Goal: Information Seeking & Learning: Learn about a topic

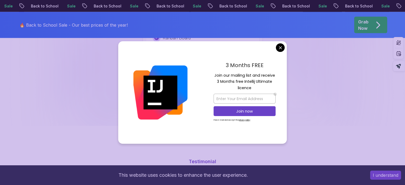
scroll to position [1213, 0]
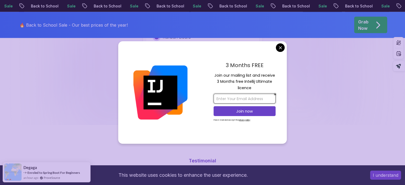
click at [230, 102] on input "email" at bounding box center [244, 99] width 62 height 10
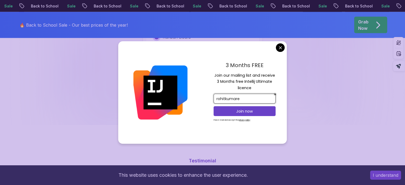
type input "rohitkumarer"
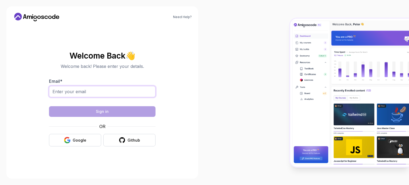
click at [118, 92] on input "Email *" at bounding box center [102, 91] width 106 height 11
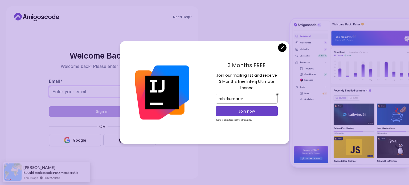
type input "rohitkumarer0045@gmail.com"
click at [245, 96] on input "rohitkumarer" at bounding box center [247, 99] width 62 height 10
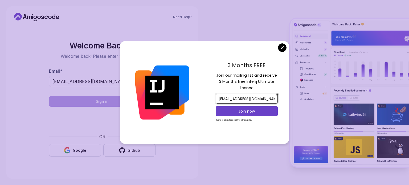
scroll to position [0, 1]
type input "rohitkumarer0045@gmail.com"
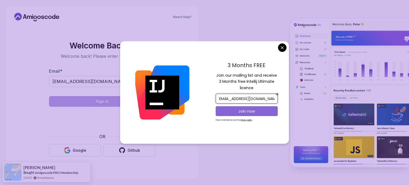
scroll to position [0, 0]
click at [247, 110] on p "Join now" at bounding box center [246, 111] width 50 height 5
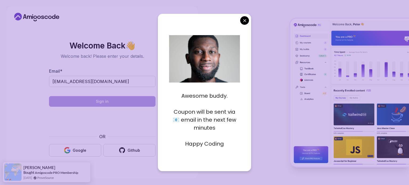
click at [212, 147] on p "Happy Coding" at bounding box center [204, 144] width 71 height 8
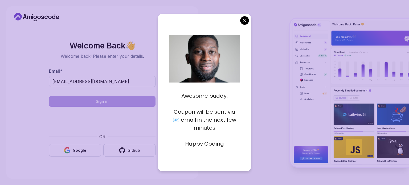
drag, startPoint x: 178, startPoint y: 126, endPoint x: 178, endPoint y: 120, distance: 6.7
click at [178, 120] on p "Coupon will be sent via 📧 email in the next few minutes" at bounding box center [204, 120] width 71 height 24
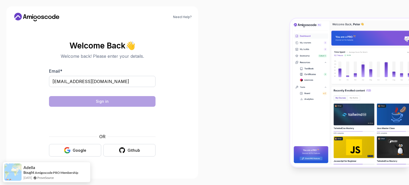
click at [246, 20] on body "Highlight an image Highlight Ask AI Turn off Delete Important Important Importa…" at bounding box center [204, 92] width 409 height 185
click at [113, 80] on input "rohitkumarer0045@gmail.com" at bounding box center [102, 81] width 106 height 11
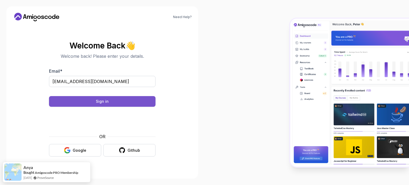
click at [130, 106] on button "Sign in" at bounding box center [102, 101] width 106 height 11
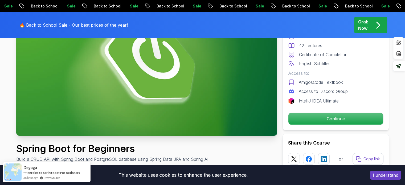
scroll to position [82, 0]
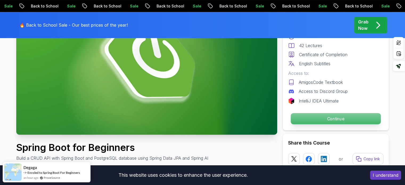
click at [332, 116] on p "Continue" at bounding box center [335, 118] width 90 height 11
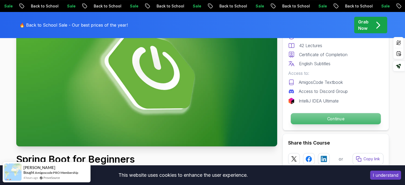
scroll to position [74, 0]
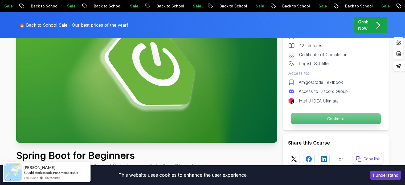
click at [331, 119] on p "Continue" at bounding box center [335, 118] width 90 height 11
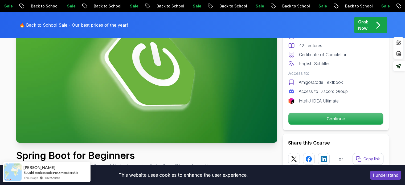
click at [379, 178] on button "I understand" at bounding box center [385, 175] width 31 height 9
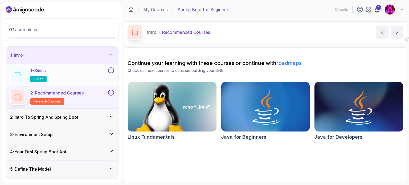
click at [81, 74] on div "1 - Slides slides" at bounding box center [58, 74] width 97 height 15
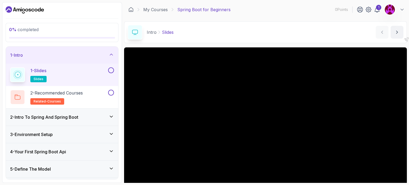
click at [111, 69] on button at bounding box center [111, 70] width 6 height 6
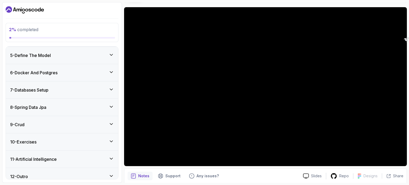
scroll to position [118, 0]
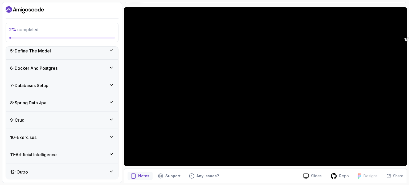
click at [101, 169] on div "12 - Outro" at bounding box center [62, 172] width 104 height 6
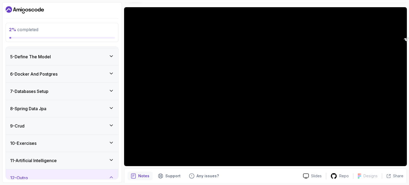
scroll to position [73, 0]
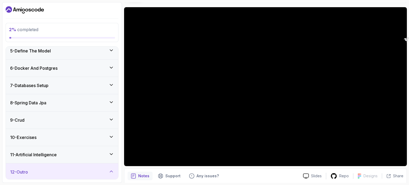
click at [112, 155] on icon at bounding box center [111, 153] width 5 height 5
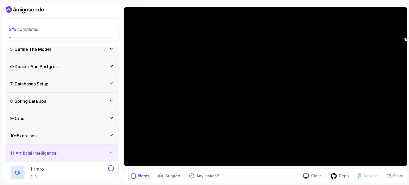
scroll to position [75, 0]
click at [111, 152] on icon at bounding box center [111, 152] width 3 height 1
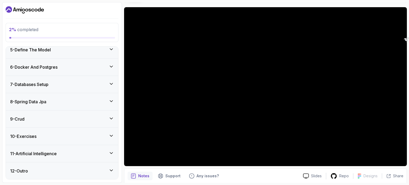
scroll to position [73, 0]
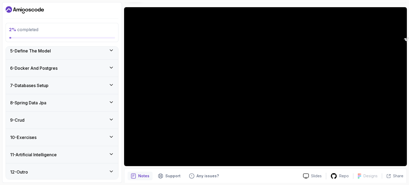
click at [110, 136] on icon at bounding box center [111, 136] width 3 height 1
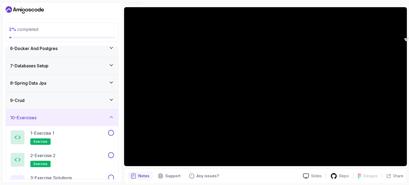
scroll to position [92, 0]
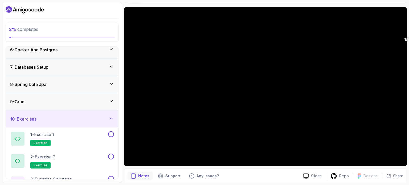
click at [112, 119] on icon at bounding box center [111, 118] width 5 height 5
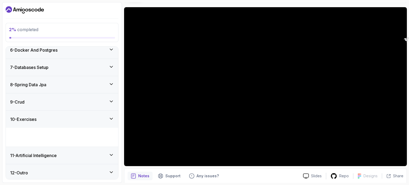
scroll to position [73, 0]
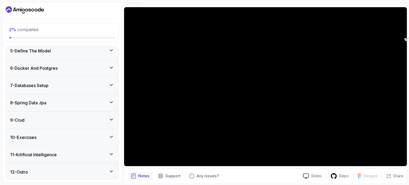
click at [110, 118] on icon at bounding box center [111, 119] width 5 height 5
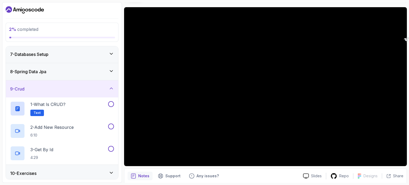
scroll to position [101, 0]
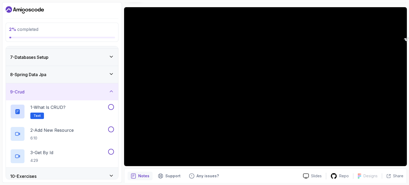
click at [112, 92] on icon at bounding box center [111, 91] width 5 height 5
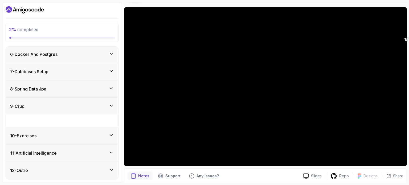
scroll to position [73, 0]
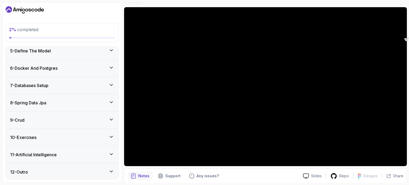
click at [111, 101] on icon at bounding box center [111, 101] width 3 height 1
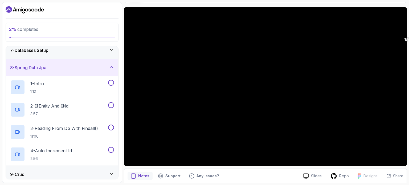
scroll to position [109, 0]
click at [111, 65] on icon at bounding box center [111, 66] width 5 height 5
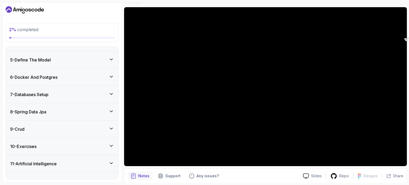
scroll to position [63, 0]
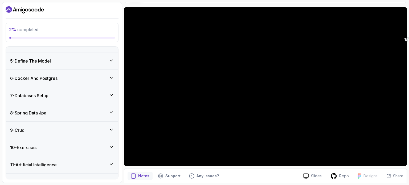
click at [110, 77] on icon at bounding box center [111, 77] width 3 height 1
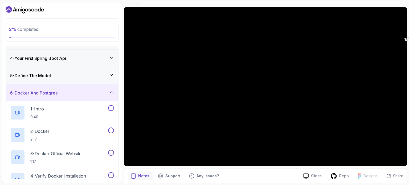
scroll to position [45, 0]
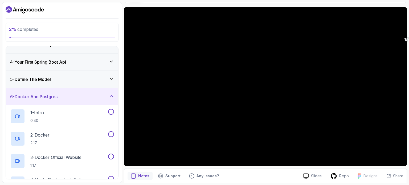
click at [110, 77] on icon at bounding box center [111, 78] width 5 height 5
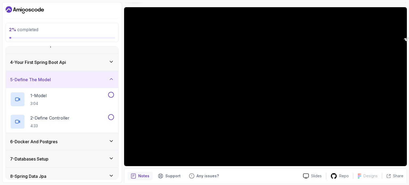
click at [110, 77] on icon at bounding box center [111, 78] width 5 height 5
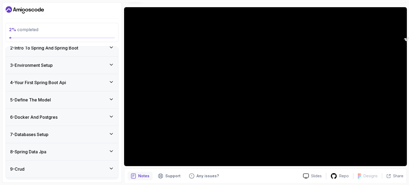
scroll to position [24, 0]
click at [112, 81] on icon at bounding box center [111, 81] width 5 height 5
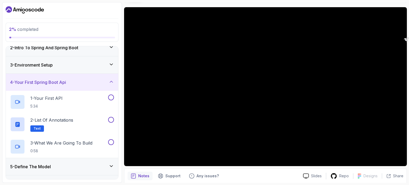
click at [112, 81] on icon at bounding box center [111, 81] width 3 height 1
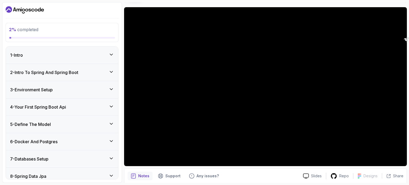
scroll to position [0, 0]
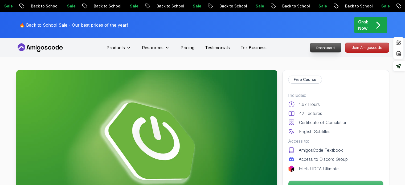
click at [316, 49] on p "Dashboard" at bounding box center [325, 47] width 31 height 9
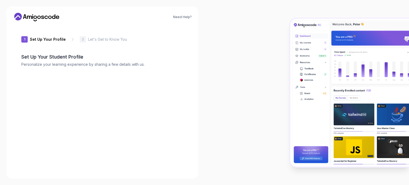
type input "silentquokkae1fb1"
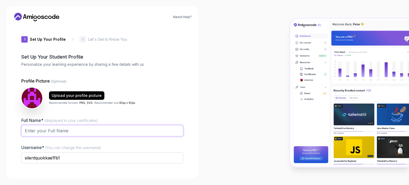
click at [82, 130] on input "Full Name* (displayed in your certificates)" at bounding box center [102, 130] width 162 height 11
click at [39, 130] on input "Rohit kumar" at bounding box center [102, 130] width 162 height 11
type input "[PERSON_NAME]"
click at [68, 157] on input "silentquokkae1fb1" at bounding box center [102, 157] width 162 height 11
type input "s"
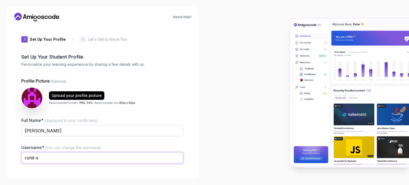
scroll to position [37, 0]
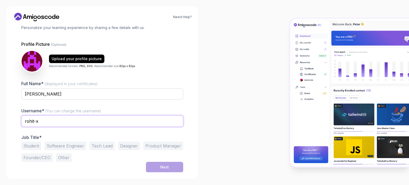
type input "rohit-x"
click at [32, 146] on button "Student" at bounding box center [31, 146] width 20 height 9
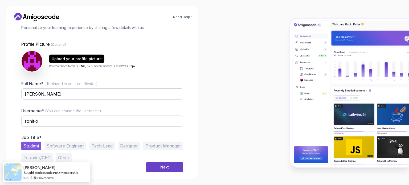
click at [63, 146] on button "Software Engineer" at bounding box center [65, 146] width 42 height 9
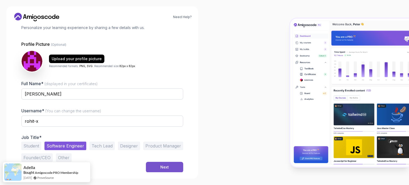
click at [162, 168] on div "Next" at bounding box center [164, 166] width 9 height 5
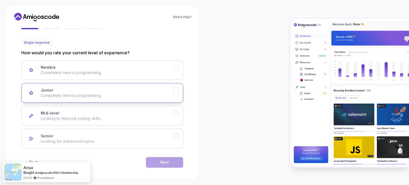
scroll to position [51, 0]
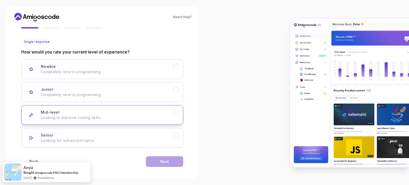
click at [172, 112] on div "Mid-level Looking to improve coding skills." at bounding box center [107, 115] width 133 height 11
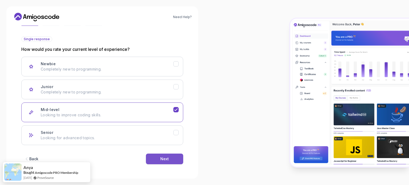
click at [166, 158] on div "Next" at bounding box center [164, 158] width 9 height 5
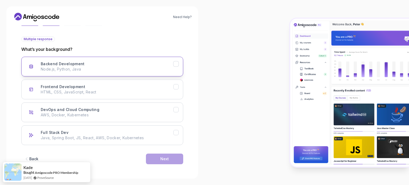
click at [176, 63] on icon "Backend Development" at bounding box center [176, 63] width 5 height 5
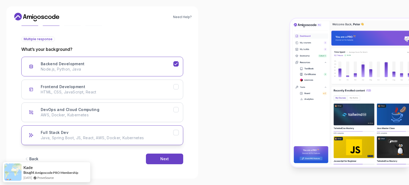
click at [176, 132] on icon "Full Stack Dev" at bounding box center [175, 132] width 3 height 2
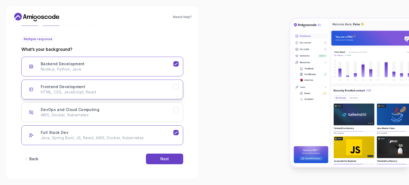
click at [176, 85] on icon "Frontend Development" at bounding box center [176, 86] width 5 height 5
click at [166, 150] on div "Back Next" at bounding box center [102, 159] width 162 height 28
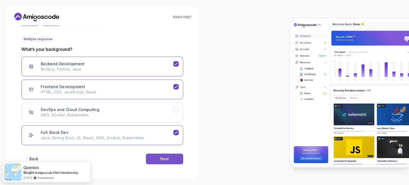
click at [164, 159] on div "Next" at bounding box center [164, 158] width 9 height 5
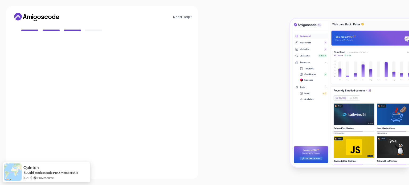
scroll to position [47, 0]
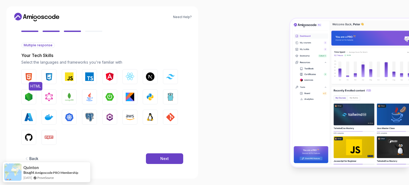
click at [28, 78] on img "button" at bounding box center [28, 76] width 9 height 9
click at [52, 78] on img "button" at bounding box center [49, 76] width 9 height 9
click at [66, 79] on img "button" at bounding box center [69, 76] width 9 height 9
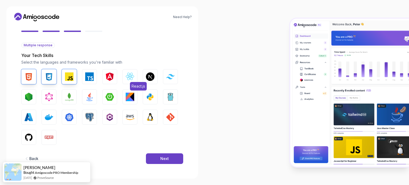
click at [131, 76] on img "button" at bounding box center [130, 76] width 9 height 9
click at [167, 77] on img "button" at bounding box center [170, 76] width 9 height 5
click at [109, 93] on img "button" at bounding box center [109, 97] width 9 height 9
click at [89, 96] on img "button" at bounding box center [89, 97] width 9 height 9
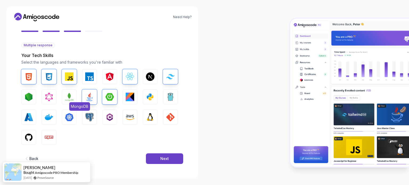
click at [70, 97] on img "button" at bounding box center [69, 97] width 9 height 9
click at [43, 113] on button "Docker" at bounding box center [49, 117] width 15 height 15
click at [28, 116] on img "button" at bounding box center [28, 117] width 9 height 9
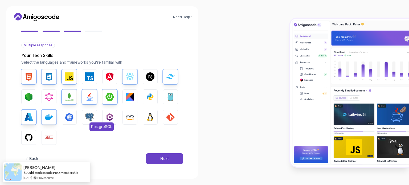
click at [85, 116] on img "button" at bounding box center [89, 117] width 9 height 9
click at [130, 118] on img "button" at bounding box center [130, 117] width 9 height 9
click at [150, 97] on img "button" at bounding box center [150, 97] width 9 height 9
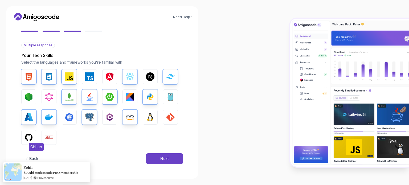
click at [28, 137] on img "button" at bounding box center [28, 137] width 9 height 9
click at [166, 117] on button "GIT" at bounding box center [170, 117] width 15 height 15
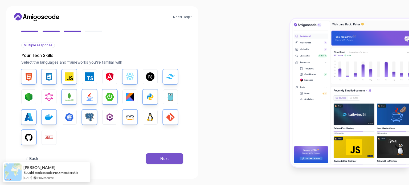
click at [167, 161] on button "Next" at bounding box center [164, 158] width 37 height 11
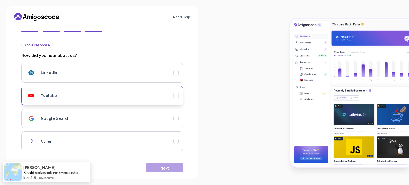
click at [154, 105] on button "Youtube" at bounding box center [102, 96] width 162 height 20
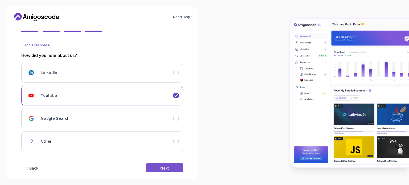
click at [165, 163] on button "Next" at bounding box center [164, 168] width 37 height 11
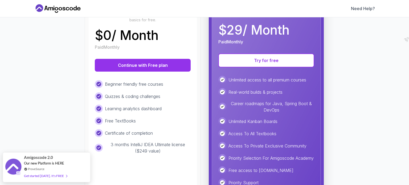
scroll to position [87, 0]
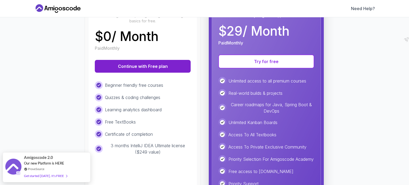
click at [151, 68] on button "Continue with Free plan" at bounding box center [143, 66] width 96 height 13
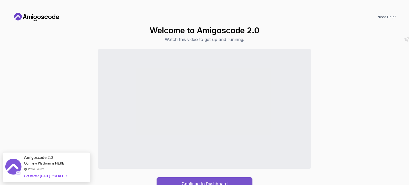
click at [184, 180] on button "Continue to Dashboard" at bounding box center [205, 183] width 96 height 13
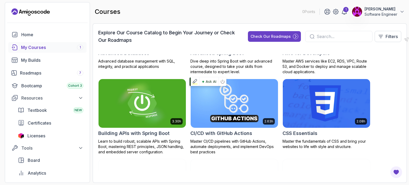
scroll to position [56, 0]
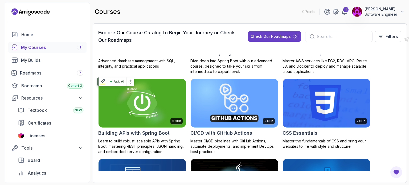
click at [158, 103] on img at bounding box center [142, 102] width 92 height 51
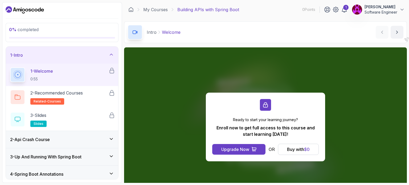
scroll to position [60, 0]
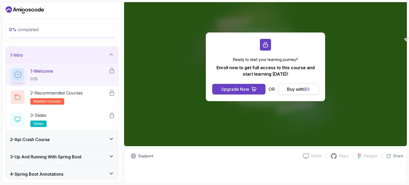
click at [295, 89] on div "Buy with $ 0" at bounding box center [298, 89] width 23 height 6
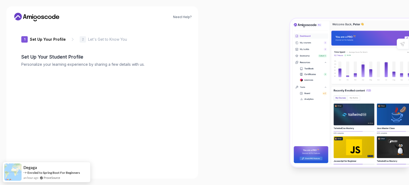
type input "boldweasele5626"
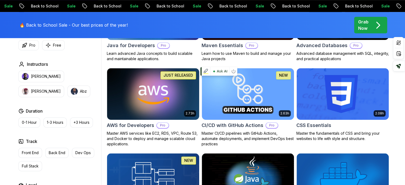
scroll to position [382, 0]
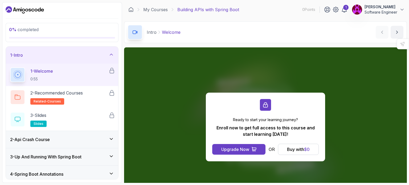
click at [68, 65] on div "1 - Welcome 0:55" at bounding box center [62, 75] width 112 height 22
click at [62, 74] on div "1 - Welcome 0:55" at bounding box center [59, 74] width 98 height 15
click at [41, 137] on h3 "2 - Api Crash Course" at bounding box center [30, 139] width 40 height 6
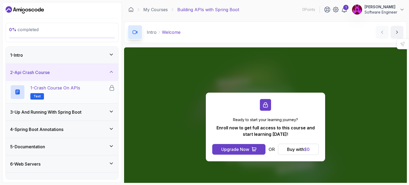
click at [34, 98] on p "Text" at bounding box center [37, 96] width 14 height 6
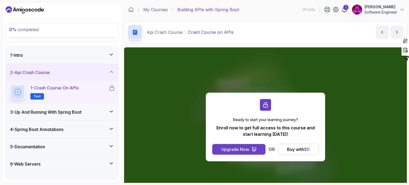
click at [375, 30] on div "Api Crash Course Crash Course on APIs Crash Course on APIs by nelson" at bounding box center [265, 32] width 283 height 22
click at [381, 32] on icon "previous content" at bounding box center [381, 32] width 1 height 3
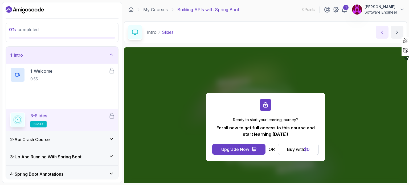
click at [381, 32] on icon "previous content" at bounding box center [381, 32] width 1 height 3
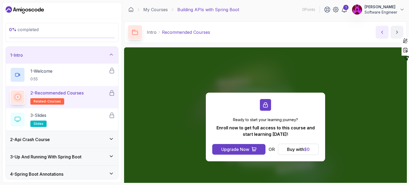
click at [381, 32] on icon "previous content" at bounding box center [381, 32] width 1 height 3
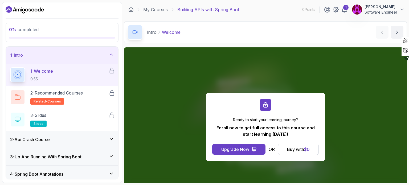
click at [110, 72] on icon at bounding box center [112, 70] width 4 height 5
click at [285, 150] on button "Buy with $ 0" at bounding box center [298, 149] width 41 height 11
